Goal: Task Accomplishment & Management: Use online tool/utility

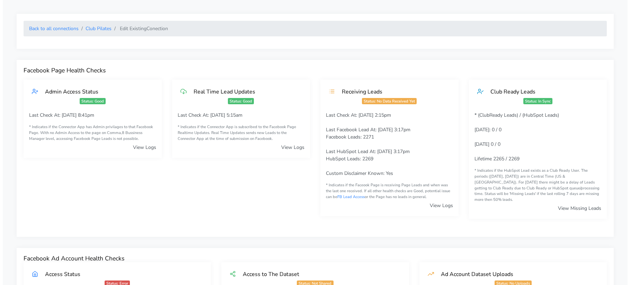
scroll to position [704, 0]
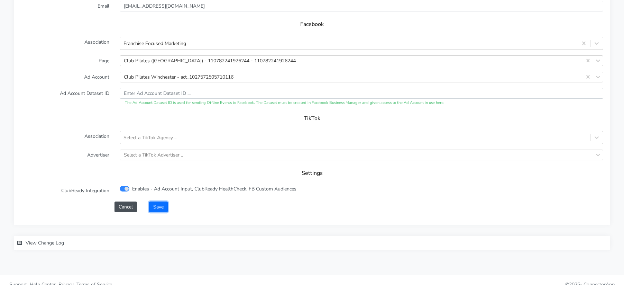
click at [163, 201] on button "Save" at bounding box center [158, 206] width 19 height 11
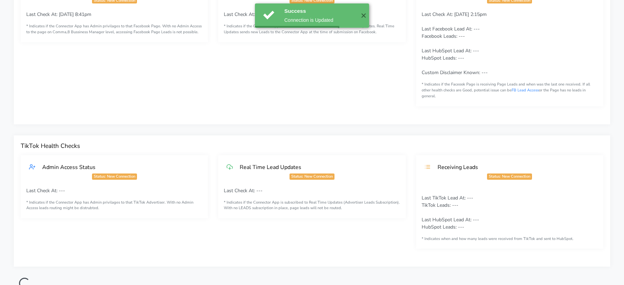
scroll to position [0, 0]
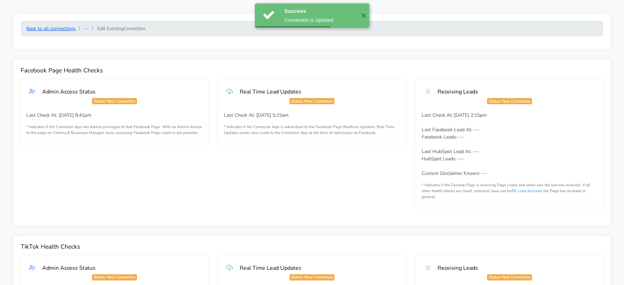
click at [69, 28] on link "Back to all connections" at bounding box center [50, 28] width 49 height 7
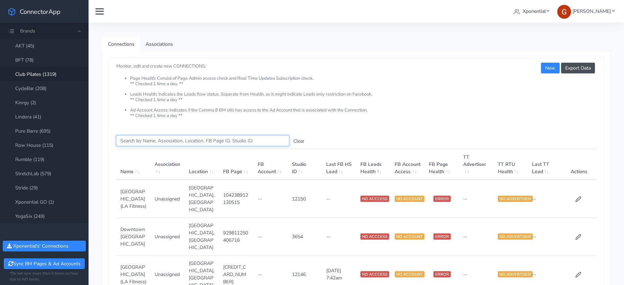
click at [130, 142] on input "Search this table" at bounding box center [202, 140] width 173 height 11
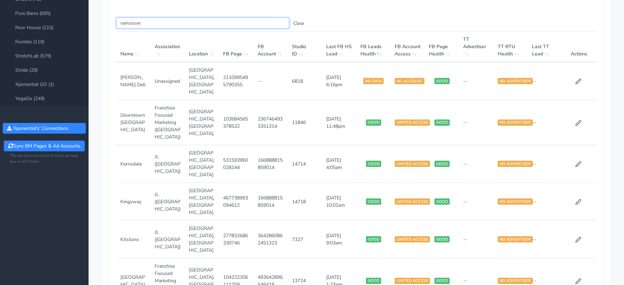
scroll to position [118, 0]
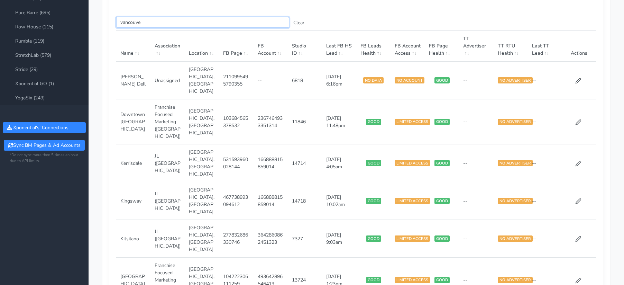
type input "vancouve"
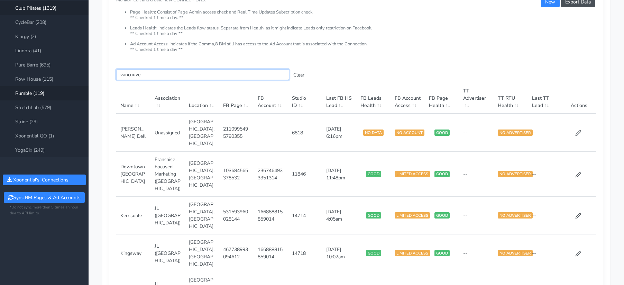
scroll to position [57, 0]
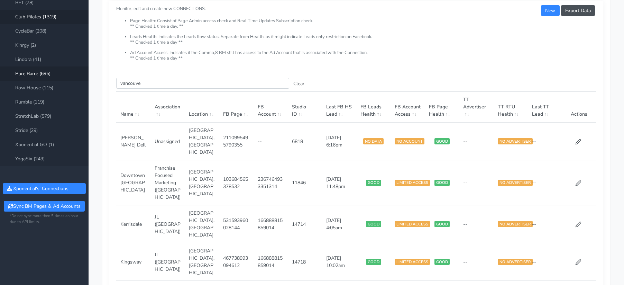
click at [40, 76] on link "Pure Barre (695)" at bounding box center [44, 73] width 89 height 14
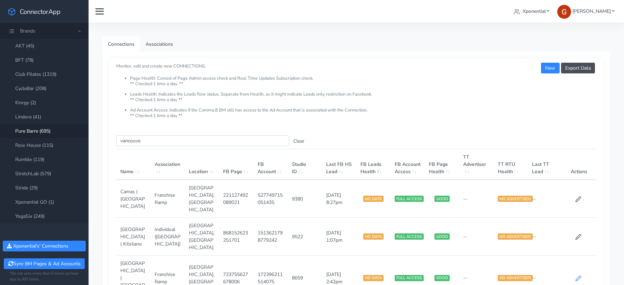
click at [578, 275] on icon at bounding box center [578, 277] width 5 height 5
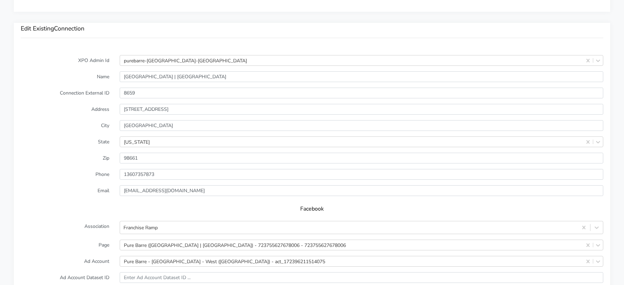
scroll to position [525, 0]
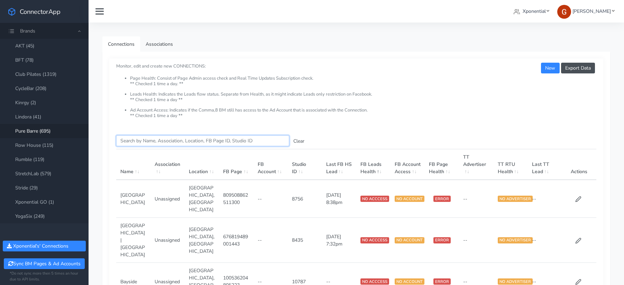
click at [156, 139] on input "Search this table" at bounding box center [202, 140] width 173 height 11
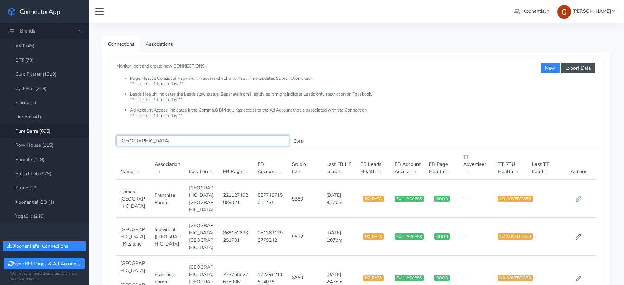
type input "[GEOGRAPHIC_DATA]"
click at [576, 196] on icon at bounding box center [579, 199] width 6 height 6
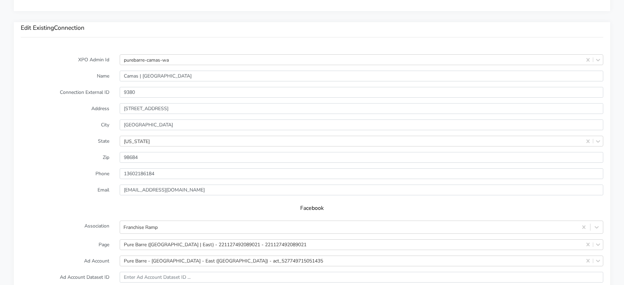
scroll to position [661, 0]
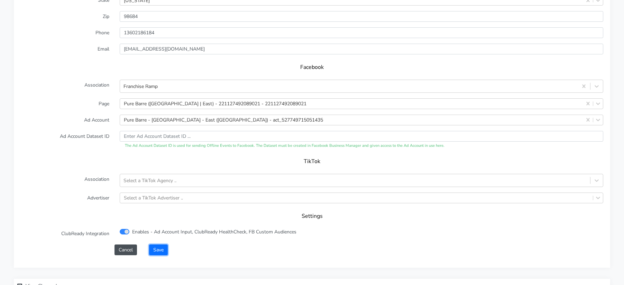
click at [161, 244] on button "Save" at bounding box center [158, 249] width 19 height 11
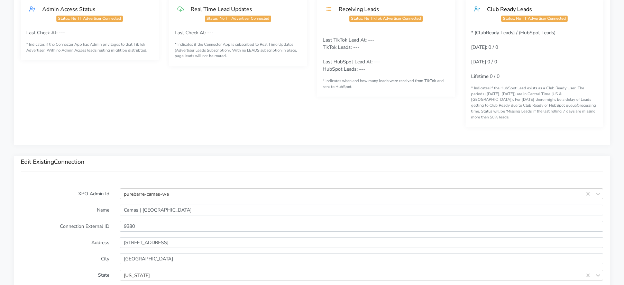
scroll to position [458, 0]
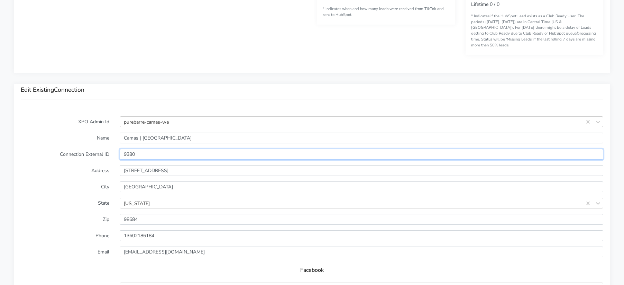
click at [127, 149] on input "9380" at bounding box center [362, 154] width 484 height 11
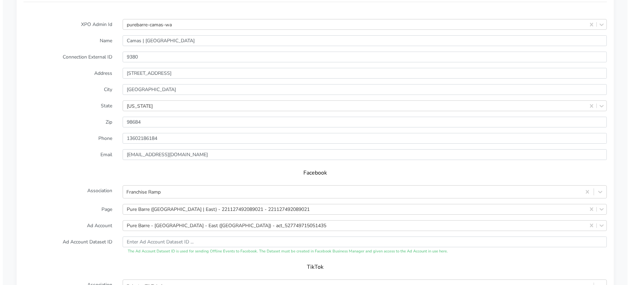
scroll to position [695, 0]
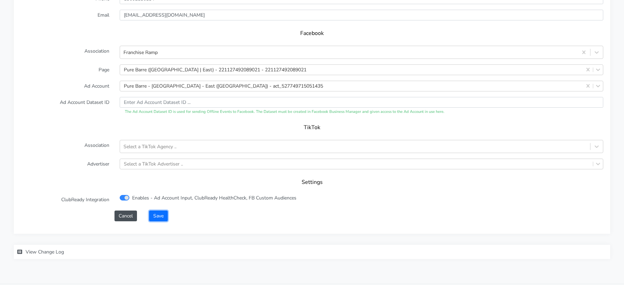
click at [158, 210] on button "Save" at bounding box center [158, 215] width 19 height 11
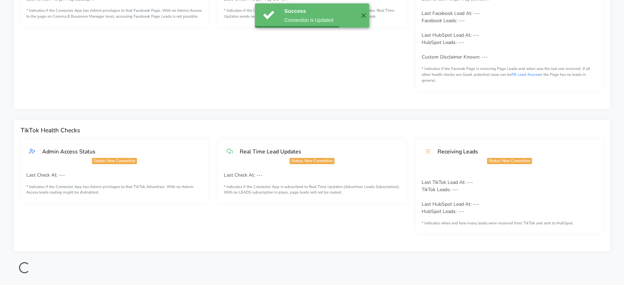
scroll to position [0, 0]
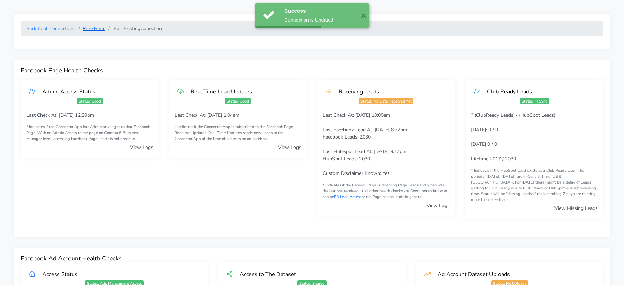
click at [87, 28] on link "Pure Barre" at bounding box center [94, 28] width 23 height 7
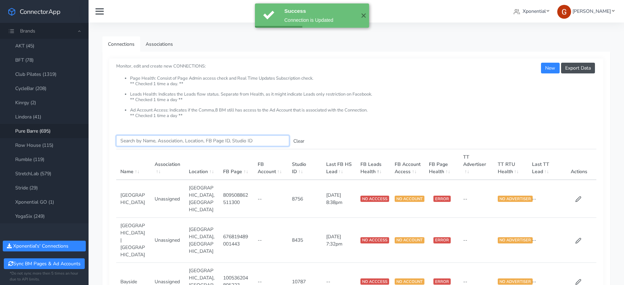
click at [127, 142] on input "Search this table" at bounding box center [202, 140] width 173 height 11
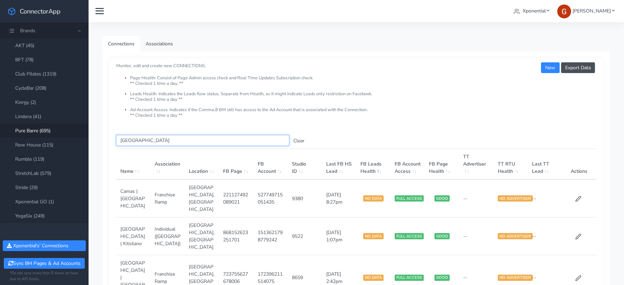
scroll to position [1, 0]
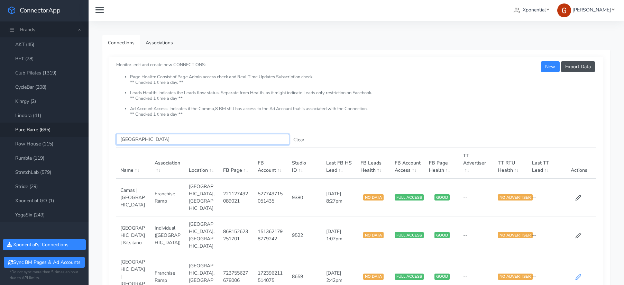
type input "[GEOGRAPHIC_DATA]"
click at [580, 274] on icon at bounding box center [579, 277] width 6 height 6
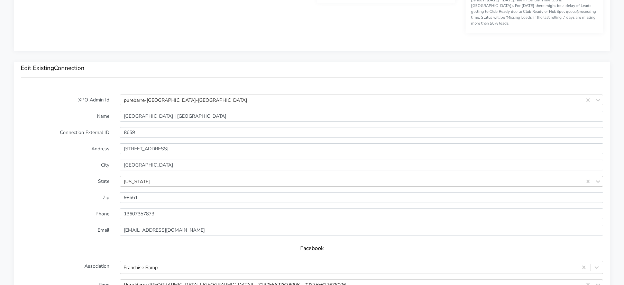
scroll to position [523, 0]
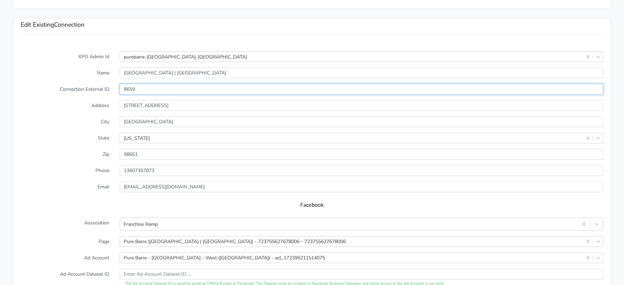
click at [129, 84] on input "8659" at bounding box center [362, 89] width 484 height 11
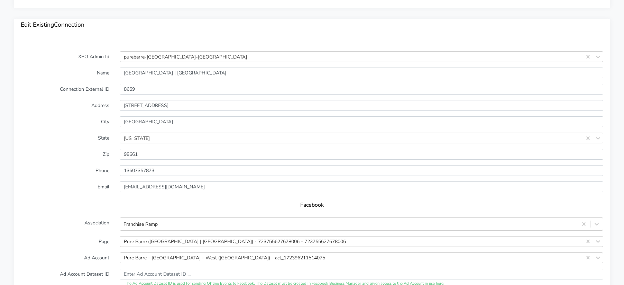
click at [96, 204] on div "Facebook" at bounding box center [312, 207] width 583 height 19
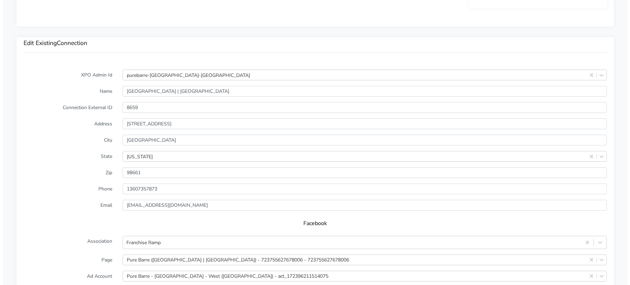
scroll to position [704, 0]
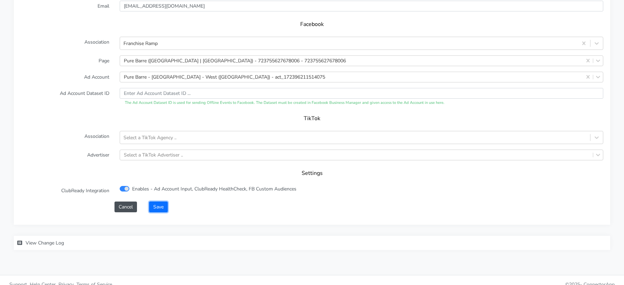
click at [162, 201] on button "Save" at bounding box center [158, 206] width 19 height 11
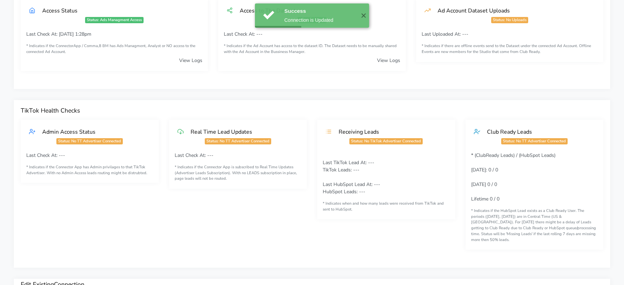
scroll to position [7, 0]
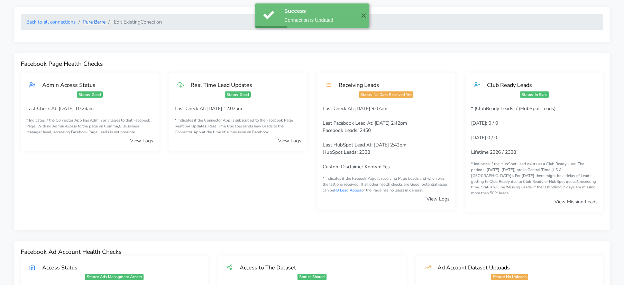
click at [88, 21] on link "Pure Barre" at bounding box center [94, 22] width 23 height 7
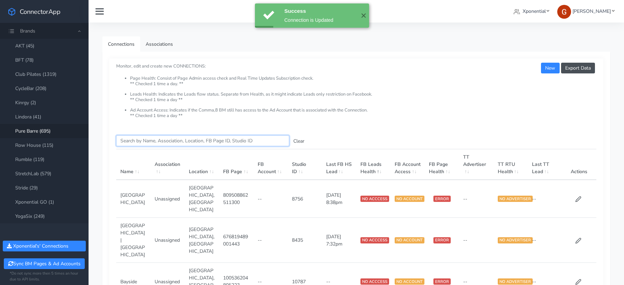
click at [147, 145] on input "Search this table" at bounding box center [202, 140] width 173 height 11
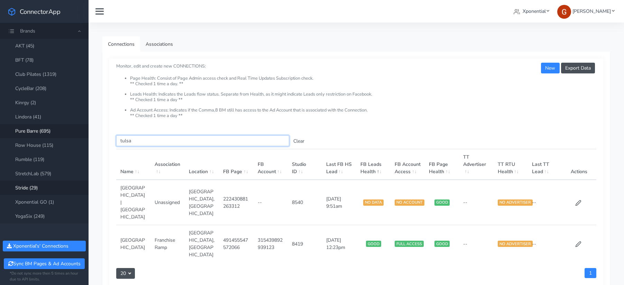
type input "tulsa"
click at [579, 241] on icon at bounding box center [579, 244] width 6 height 6
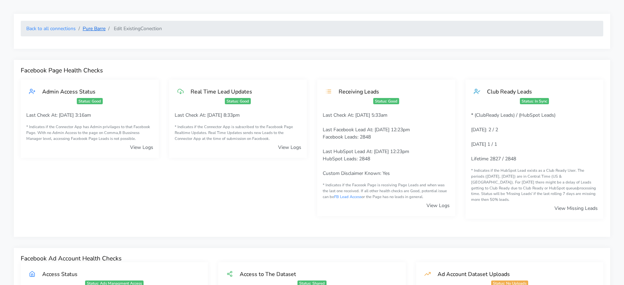
click at [92, 25] on link "Pure Barre" at bounding box center [94, 28] width 23 height 7
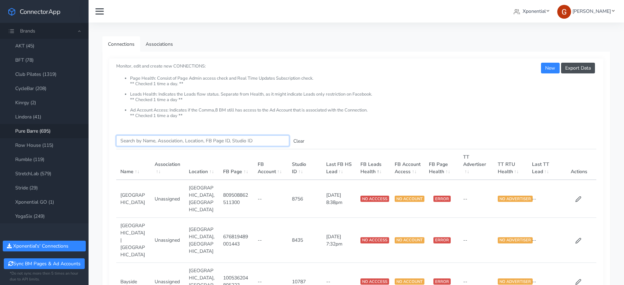
click at [159, 142] on input "Search this table" at bounding box center [202, 140] width 173 height 11
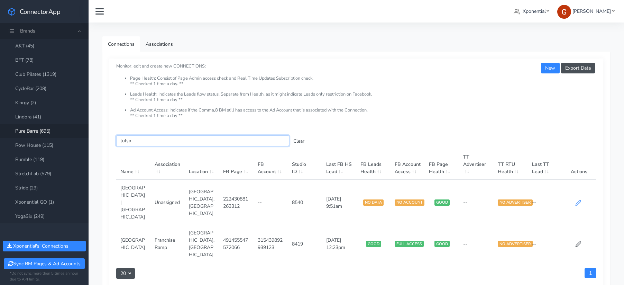
type input "tulsa"
click at [578, 200] on icon at bounding box center [579, 203] width 6 height 6
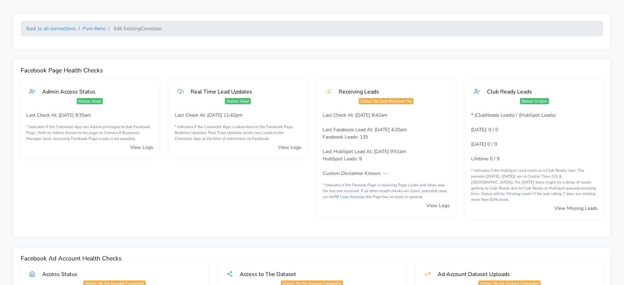
click at [573, 205] on link "View Missing Leads" at bounding box center [576, 208] width 43 height 7
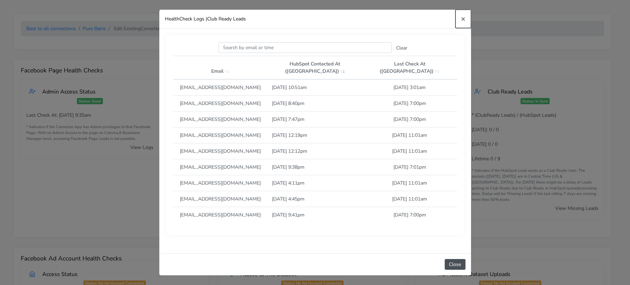
click at [461, 19] on span "×" at bounding box center [463, 19] width 4 height 10
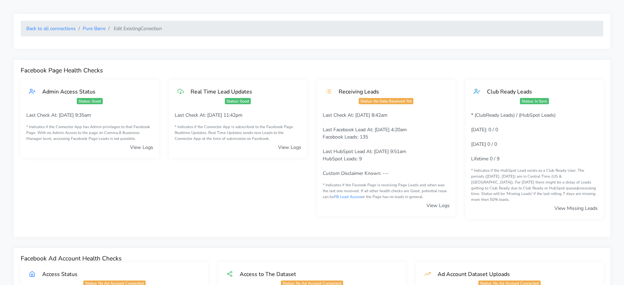
click at [56, 24] on ol "Back to all connections Pure Barre Edit Existing Conection" at bounding box center [312, 29] width 583 height 16
click at [55, 28] on link "Back to all connections" at bounding box center [50, 28] width 49 height 7
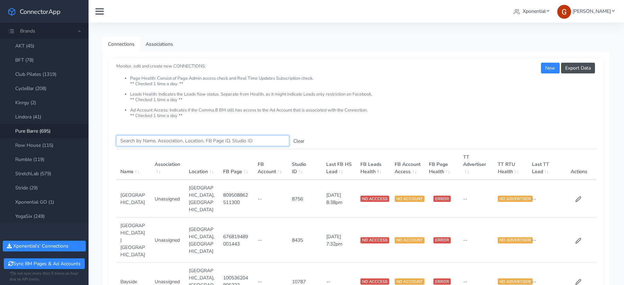
click at [139, 136] on input "Search this table" at bounding box center [202, 140] width 173 height 11
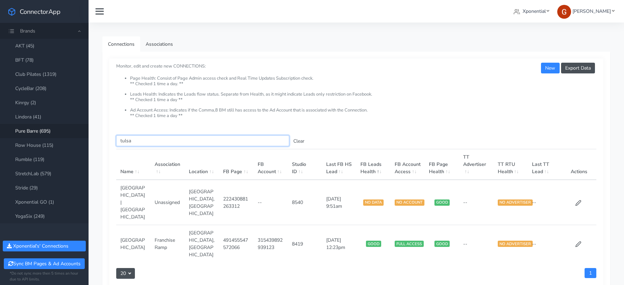
type input "tulsa"
click at [272, 225] on td "315439892939123" at bounding box center [271, 244] width 34 height 38
click at [302, 225] on td "8419" at bounding box center [305, 244] width 34 height 38
copy td "8419"
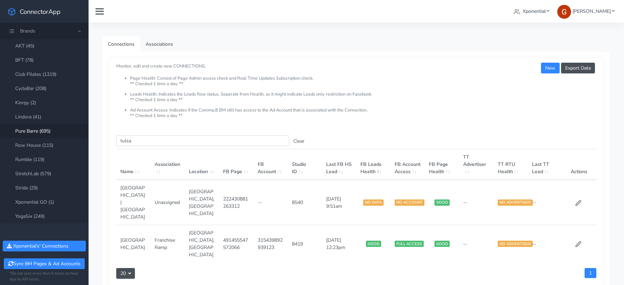
click at [261, 191] on td "--" at bounding box center [271, 202] width 34 height 45
